Goal: Information Seeking & Learning: Learn about a topic

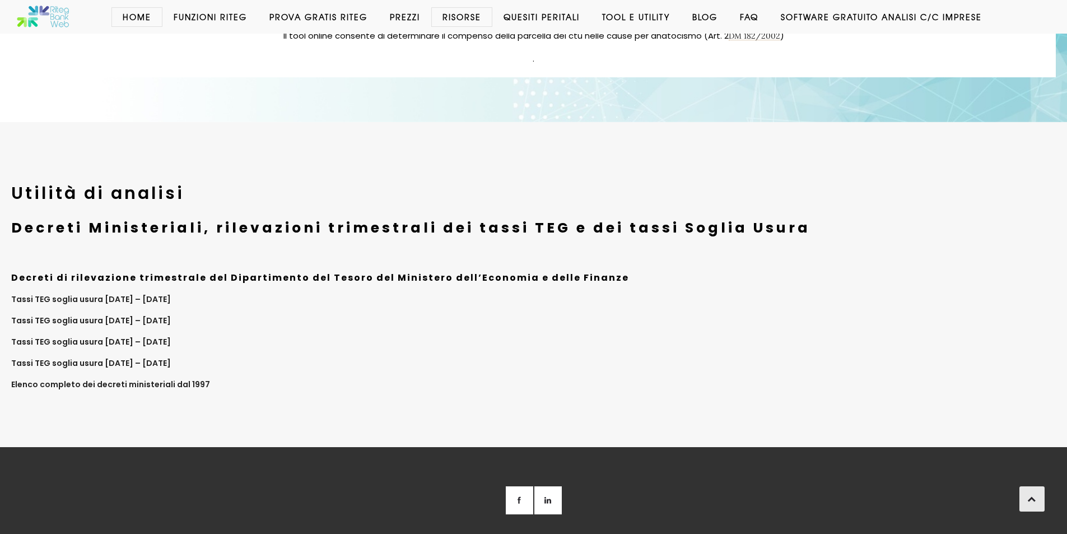
scroll to position [4376, 0]
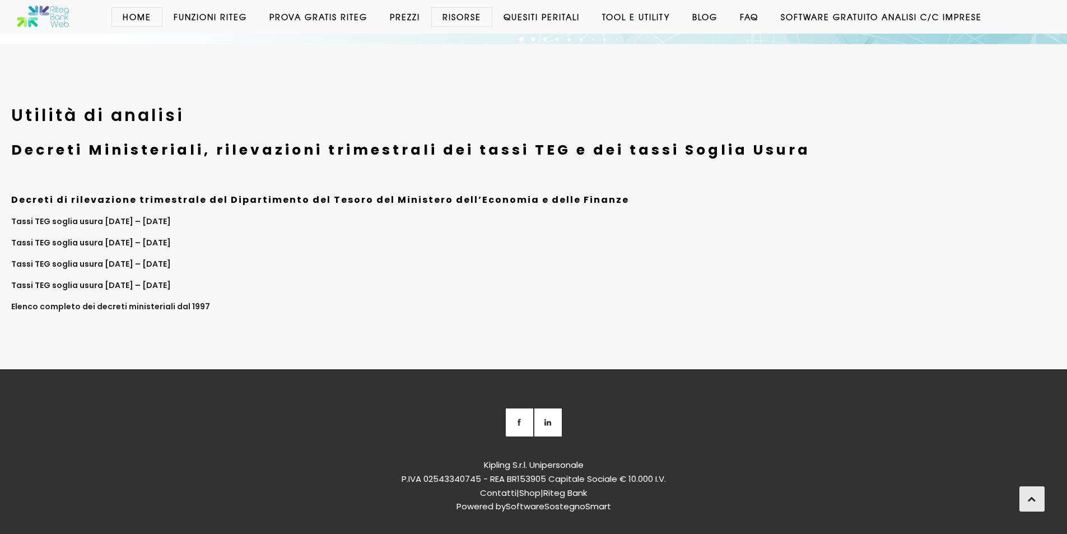
click at [395, 17] on link "Prezzi" at bounding box center [405, 16] width 53 height 11
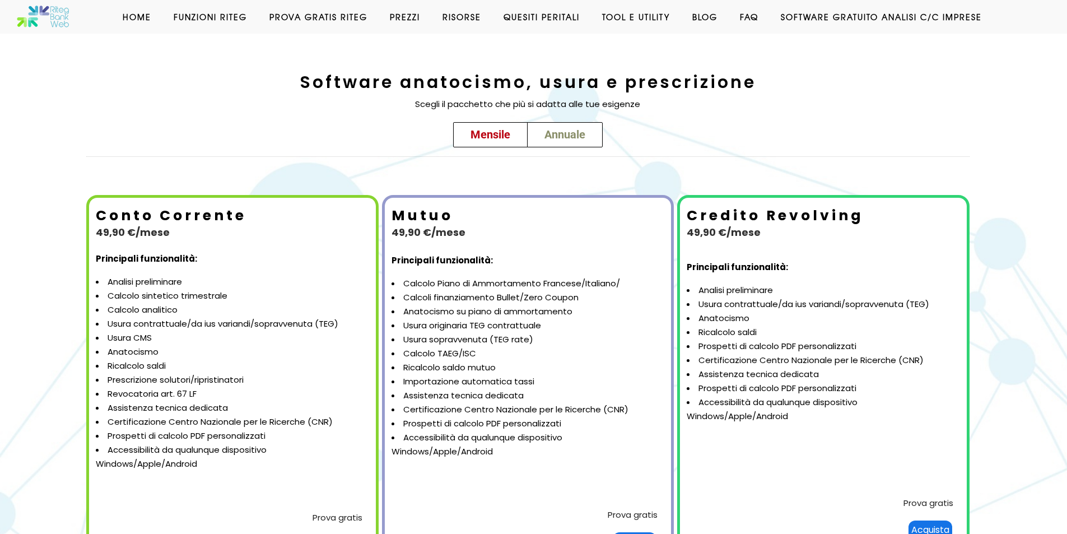
click at [563, 140] on span "Annuale" at bounding box center [564, 134] width 41 height 13
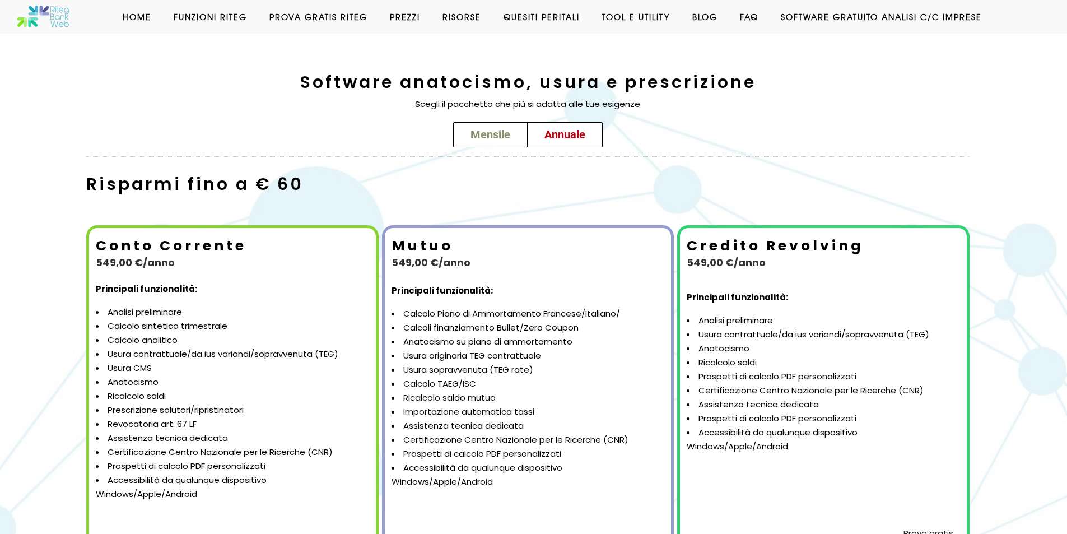
click at [466, 138] on link "Mensile" at bounding box center [490, 134] width 74 height 25
